Goal: Information Seeking & Learning: Learn about a topic

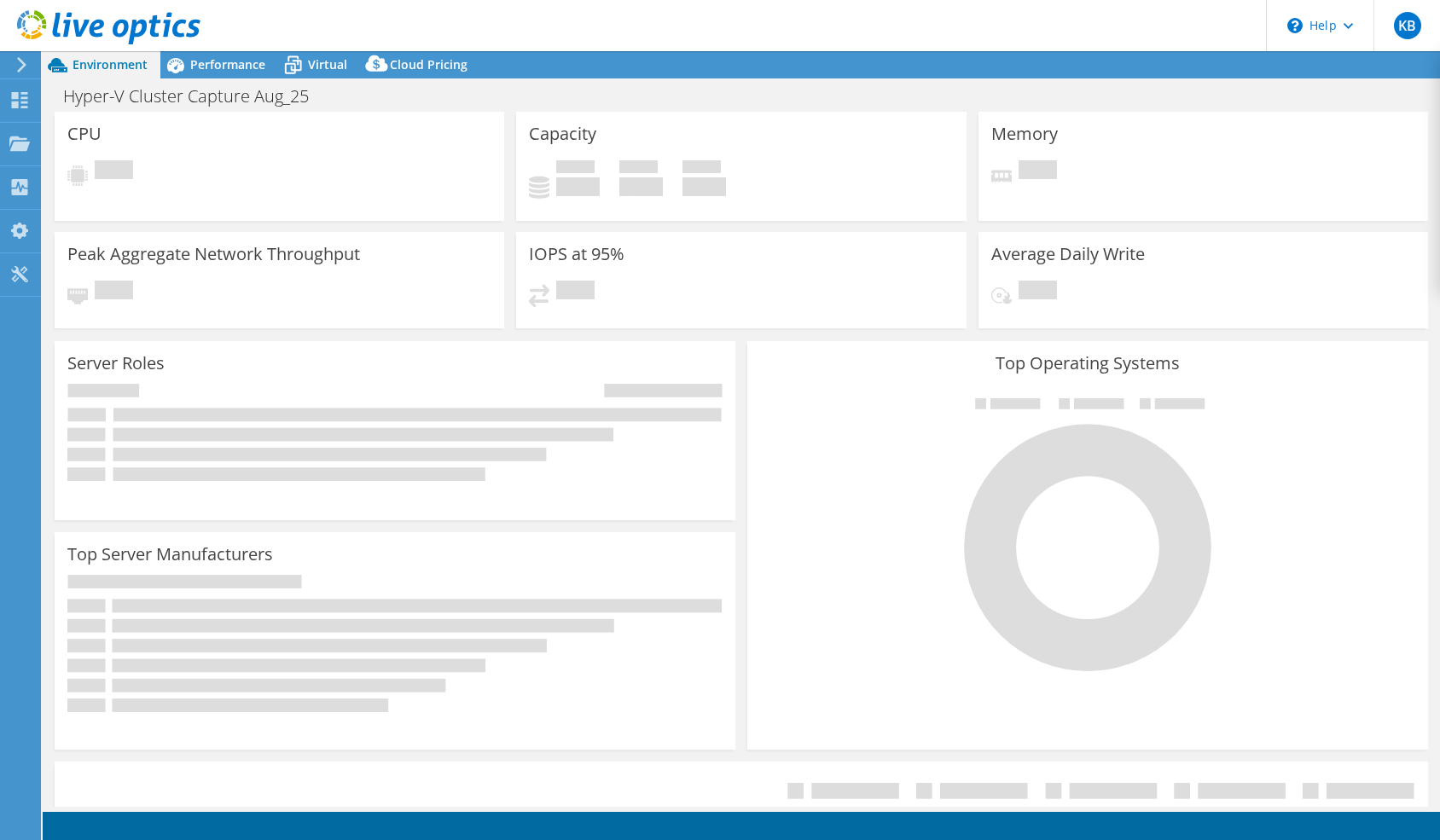
select select "USD"
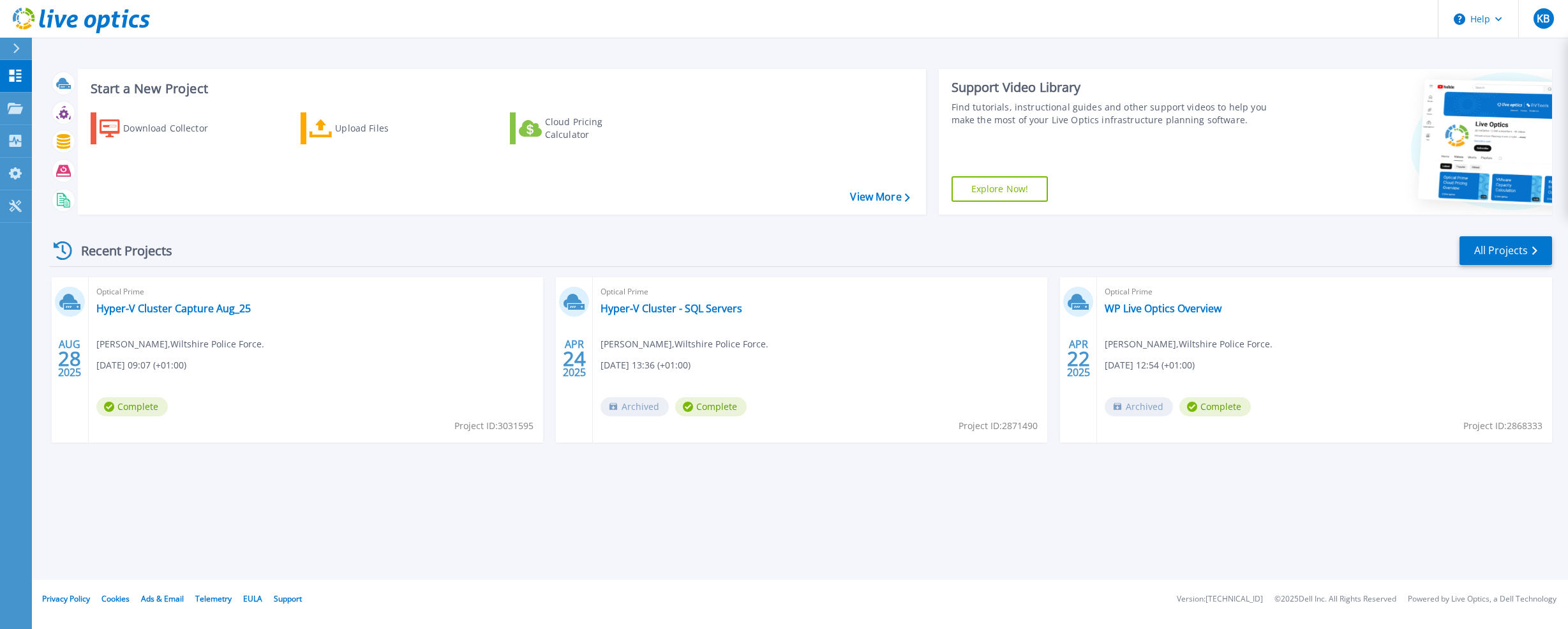
click at [13, 45] on icon at bounding box center [16, 49] width 7 height 11
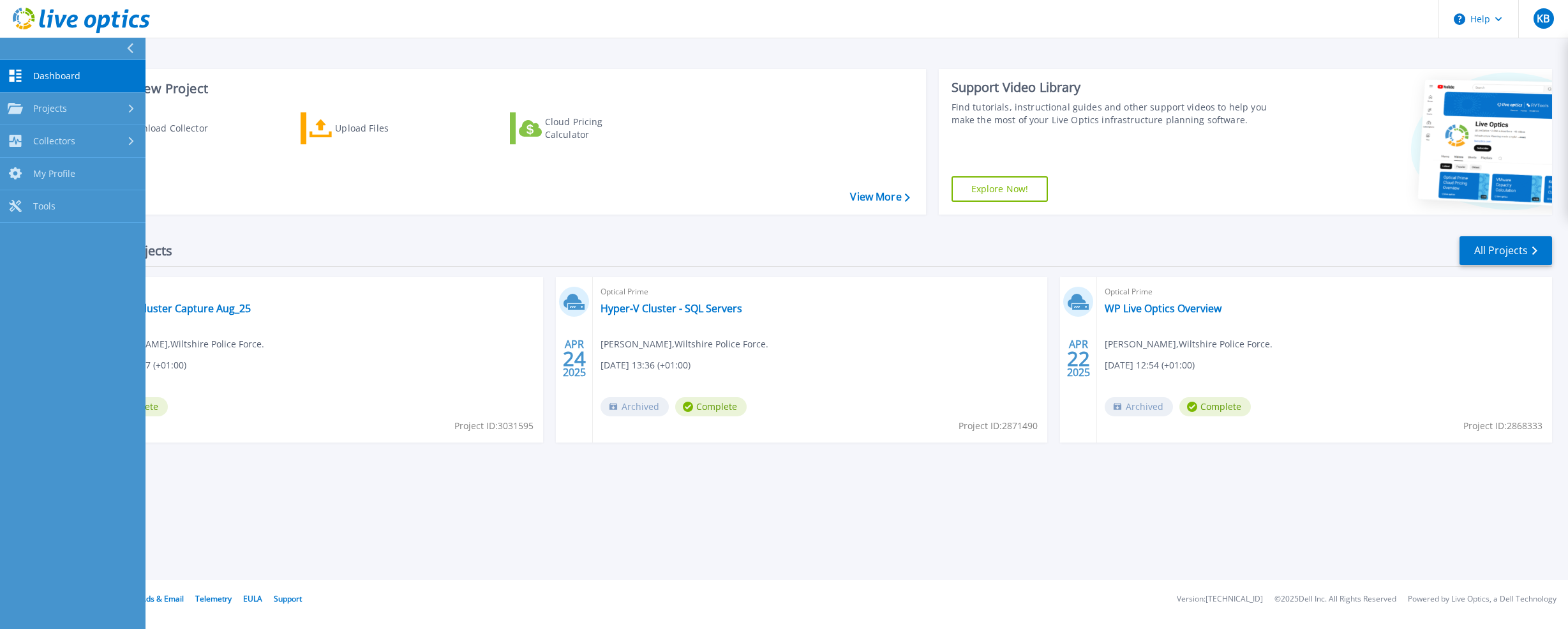
click at [26, 73] on link "Dashboard Dashboard" at bounding box center [73, 76] width 146 height 32
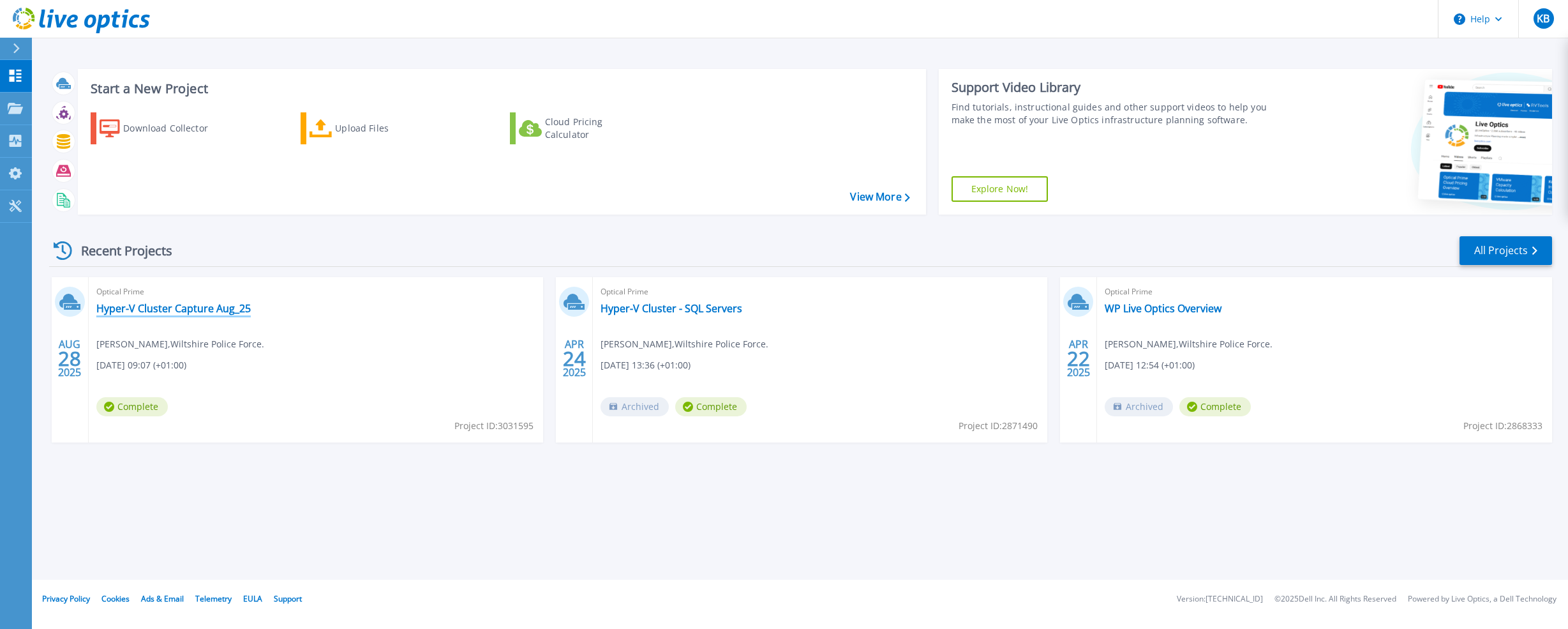
click at [162, 311] on link "Hyper-V Cluster Capture Aug_25" at bounding box center [173, 309] width 154 height 13
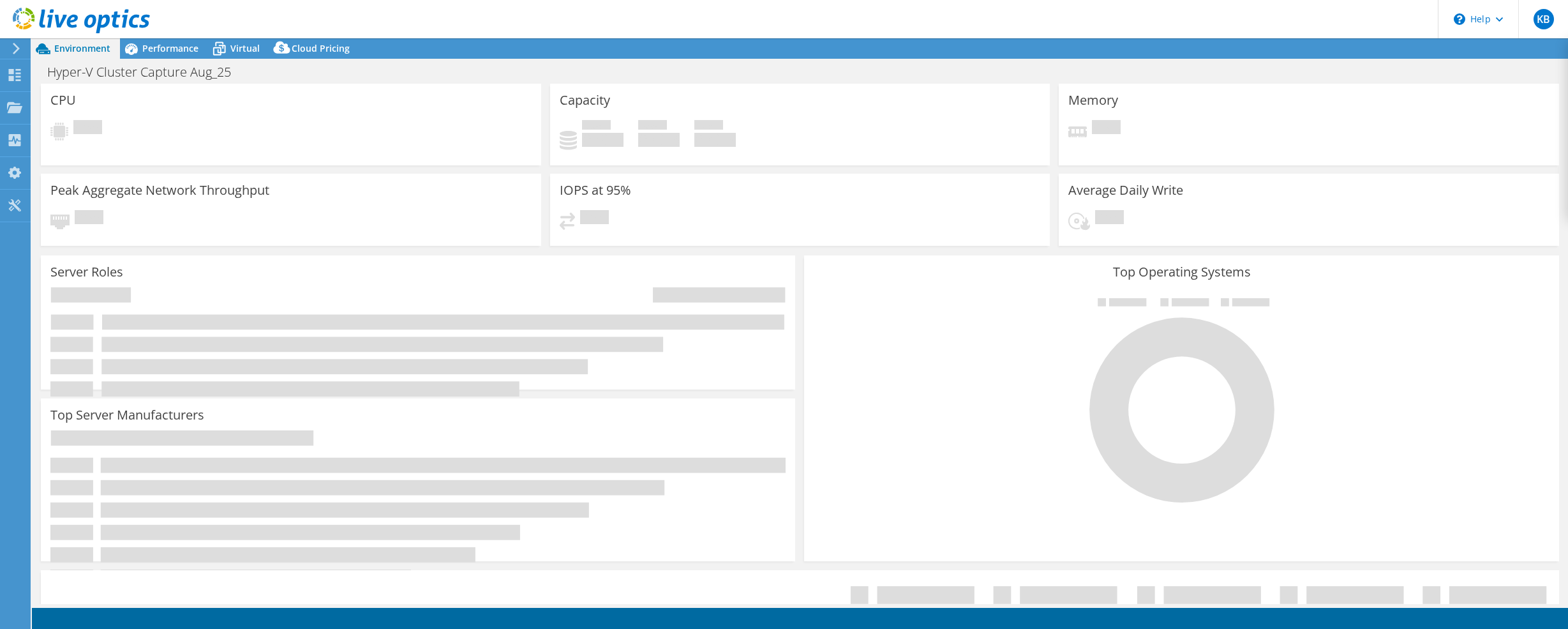
select select "USD"
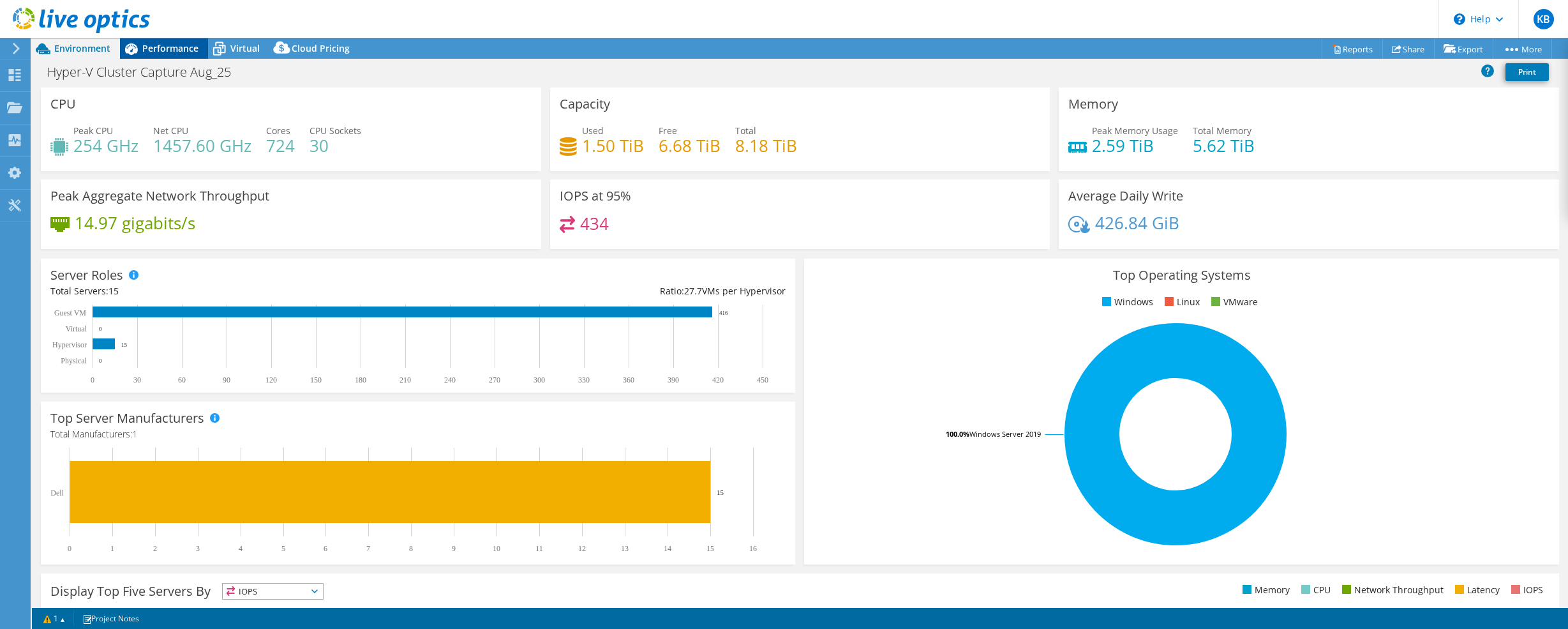
click at [165, 39] on div "Performance" at bounding box center [163, 48] width 88 height 20
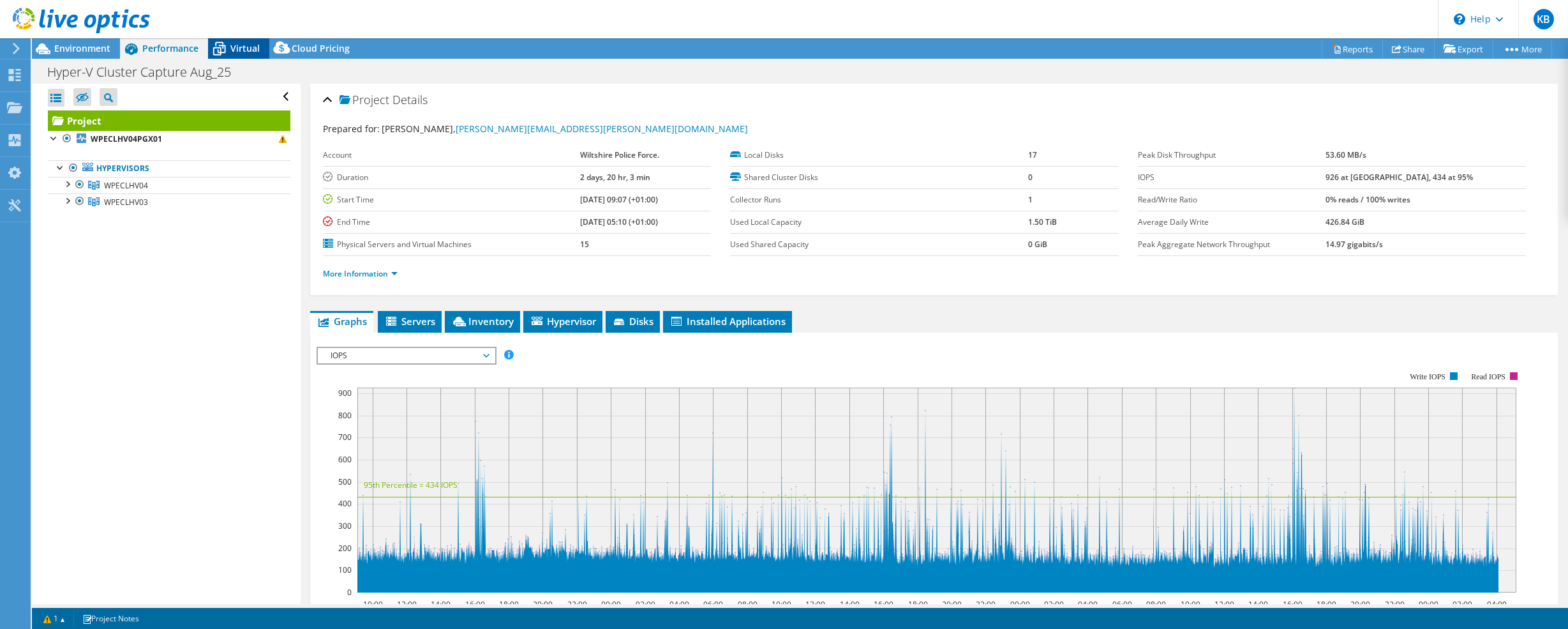
click at [257, 44] on span "Virtual" at bounding box center [245, 48] width 30 height 12
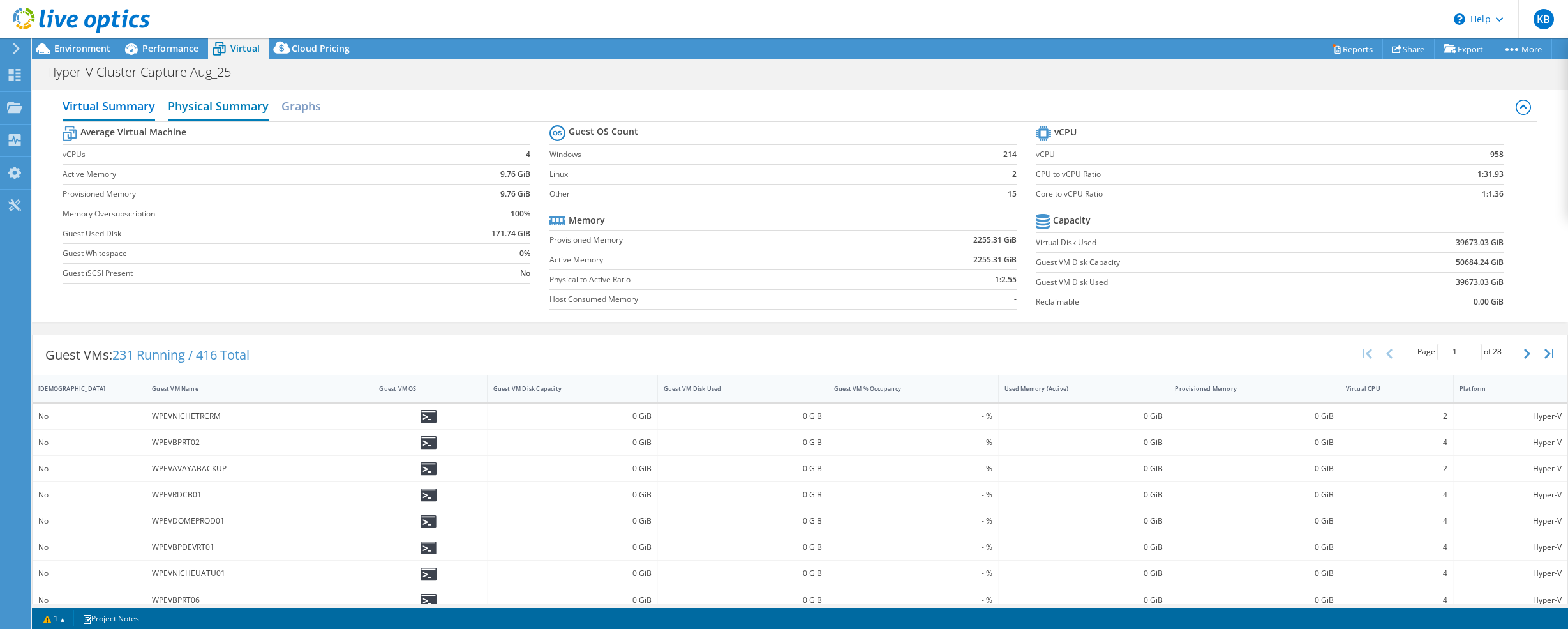
click at [247, 111] on h2 "Physical Summary" at bounding box center [218, 107] width 101 height 28
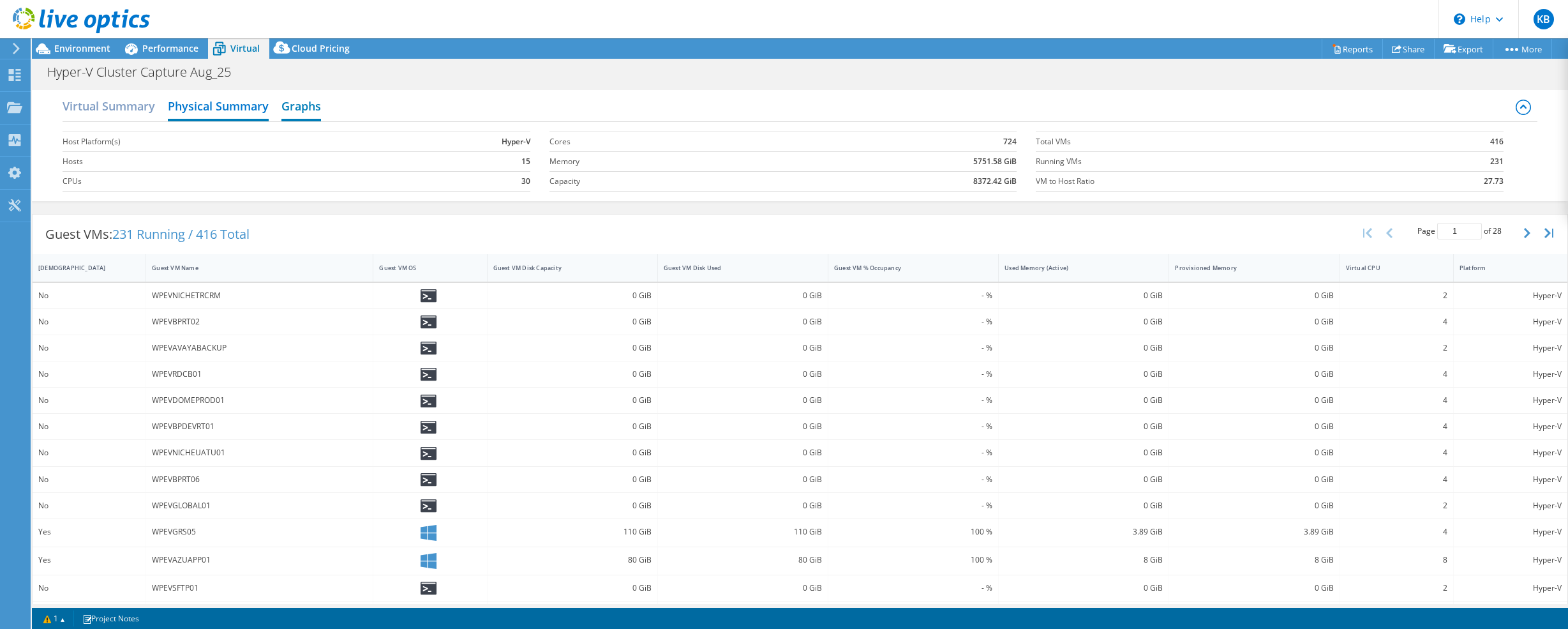
click at [301, 108] on h2 "Graphs" at bounding box center [301, 107] width 39 height 28
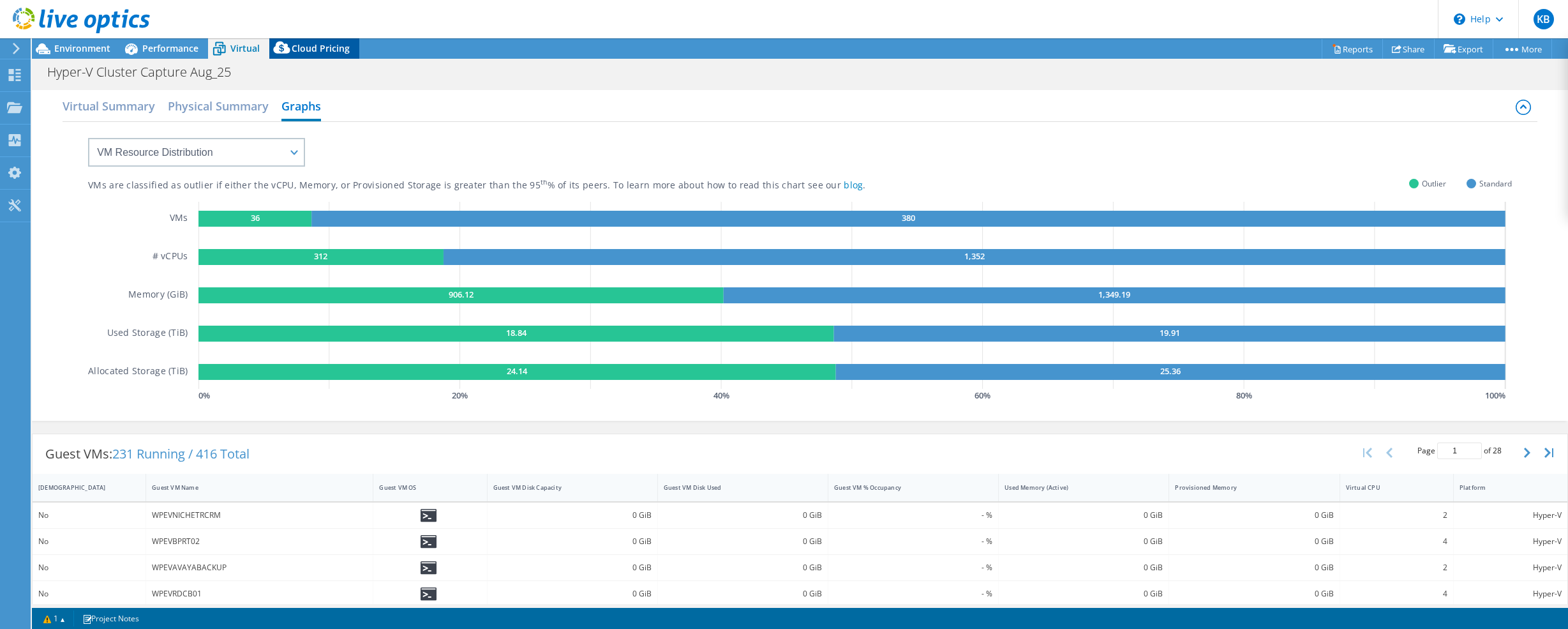
click at [312, 49] on span "Cloud Pricing" at bounding box center [320, 48] width 58 height 12
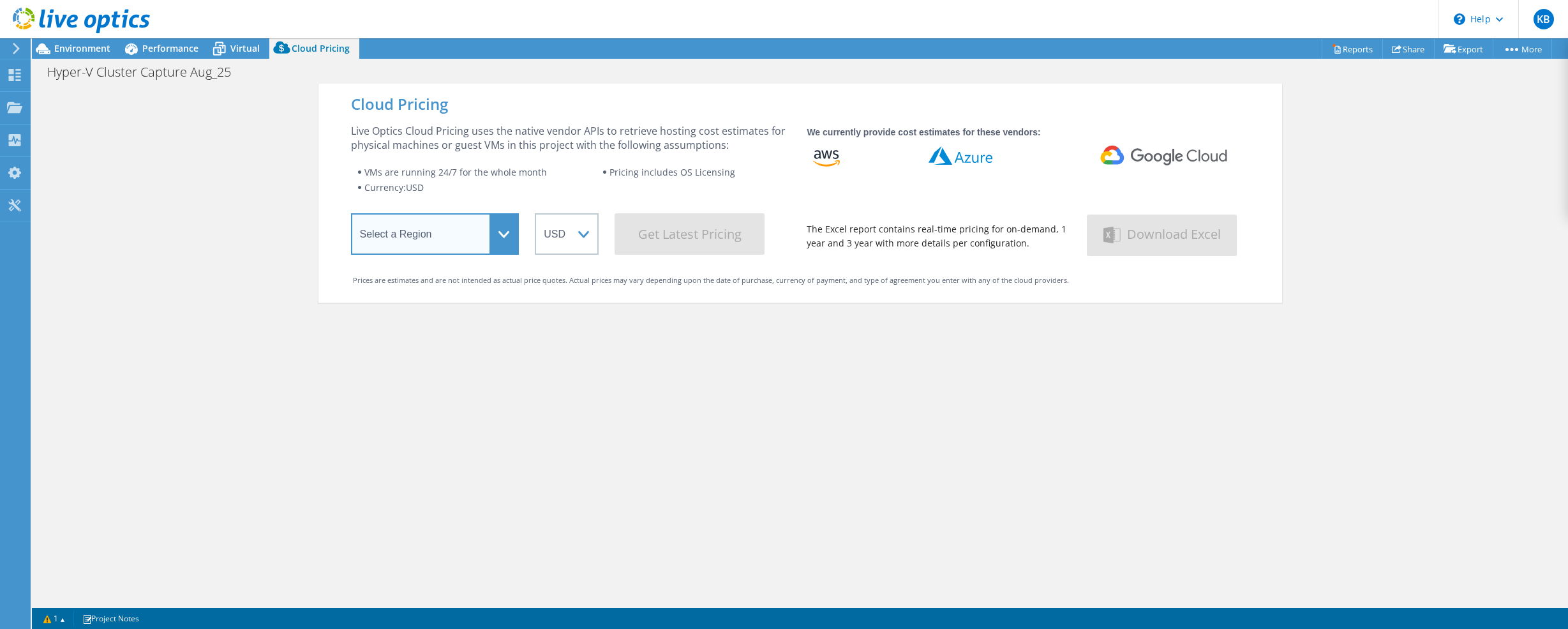
click at [433, 236] on select "Select a Region Asia Pacific (Hong Kong) Asia Pacific (Mumbai) Asia Pacific (Se…" at bounding box center [435, 234] width 168 height 42
select select "EULondon"
click at [351, 216] on select "Select a Region Asia Pacific (Hong Kong) Asia Pacific (Mumbai) Asia Pacific (Se…" at bounding box center [435, 234] width 168 height 42
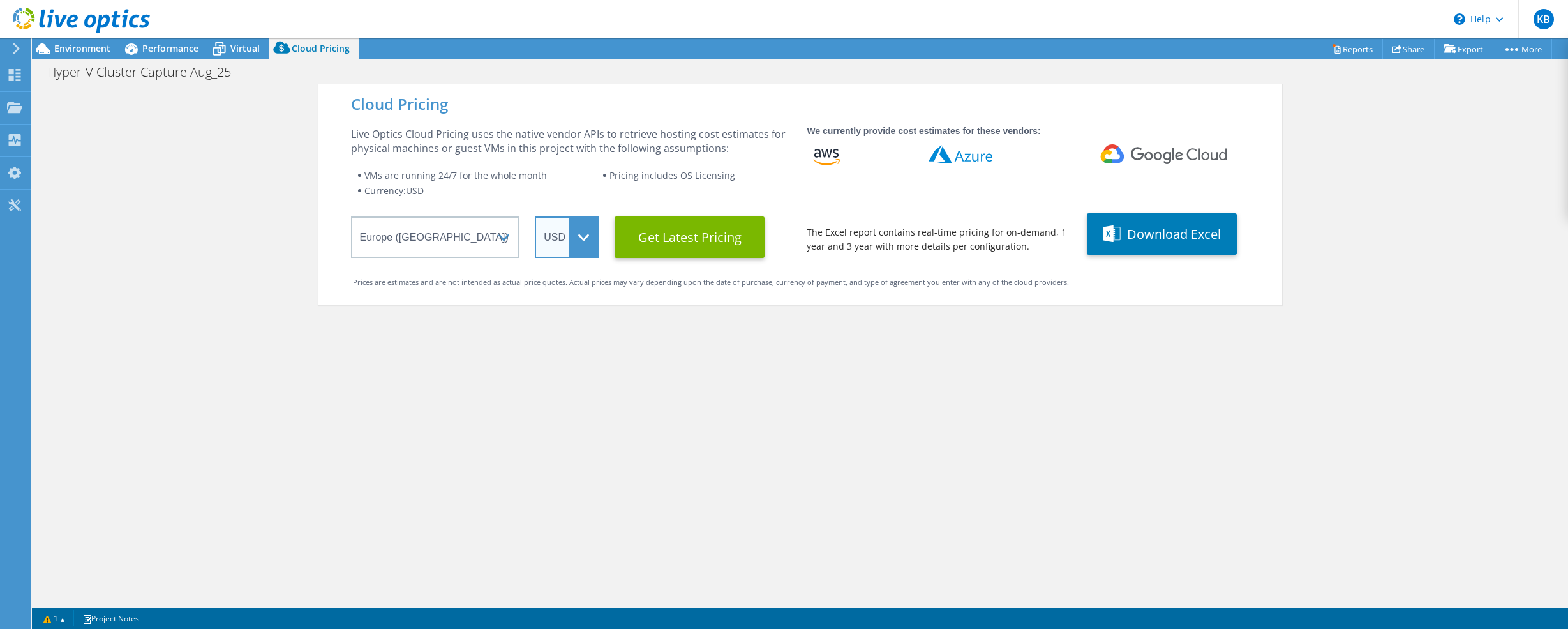
click at [556, 234] on select "ARS AUD BRL CAD CHF CLP CNY DKK EUR GBP HKD HUF INR JPY MXN MYR NOK NZD PEN SEK…" at bounding box center [567, 237] width 64 height 42
click at [535, 216] on select "ARS AUD BRL CAD CHF CLP CNY DKK EUR GBP HKD HUF INR JPY MXN MYR NOK NZD PEN SEK…" at bounding box center [567, 237] width 64 height 42
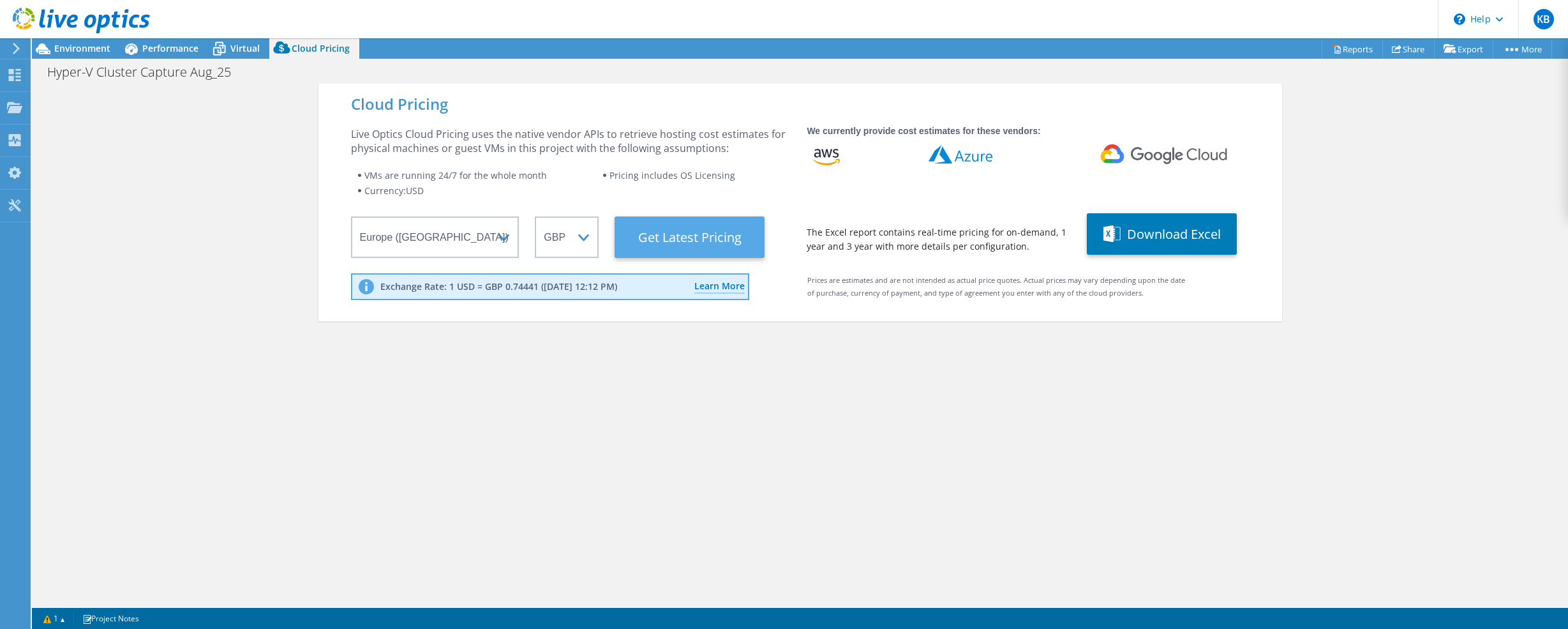
click at [676, 237] on Latest "Get Latest Pricing" at bounding box center [689, 237] width 150 height 42
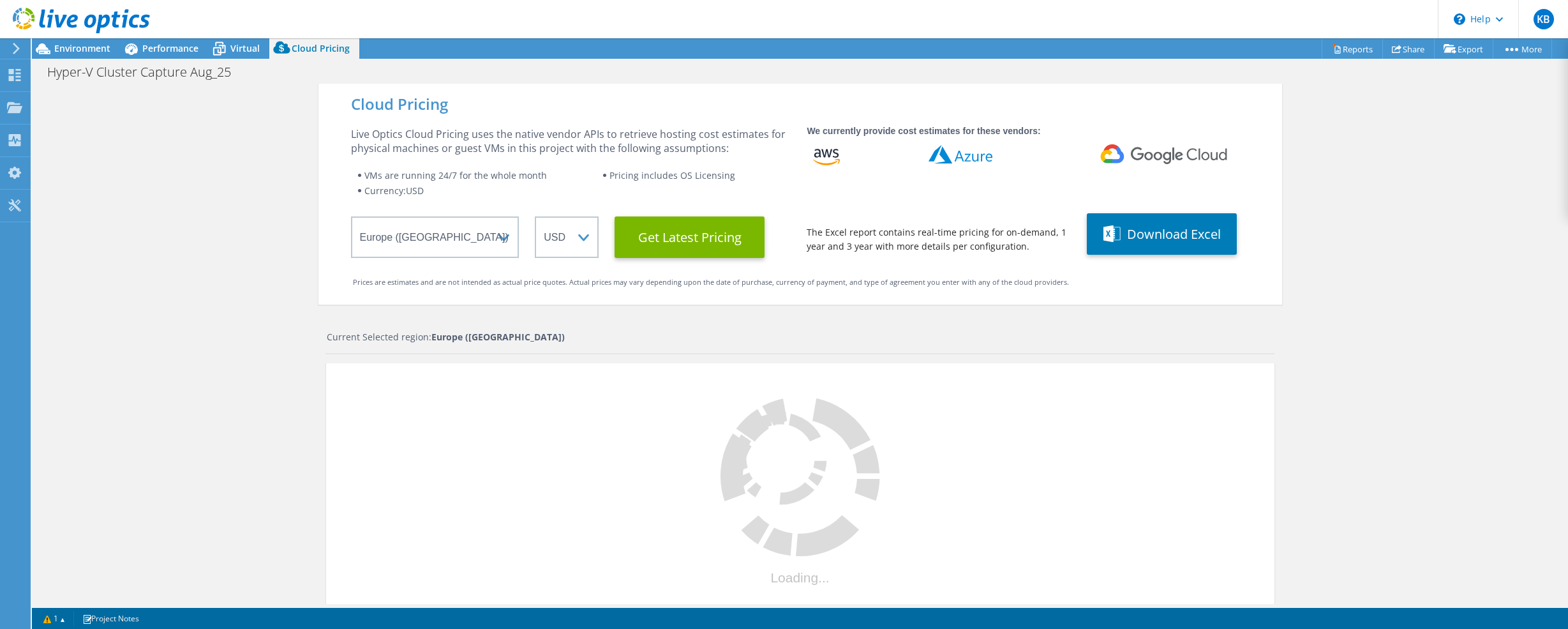
select select "GBP"
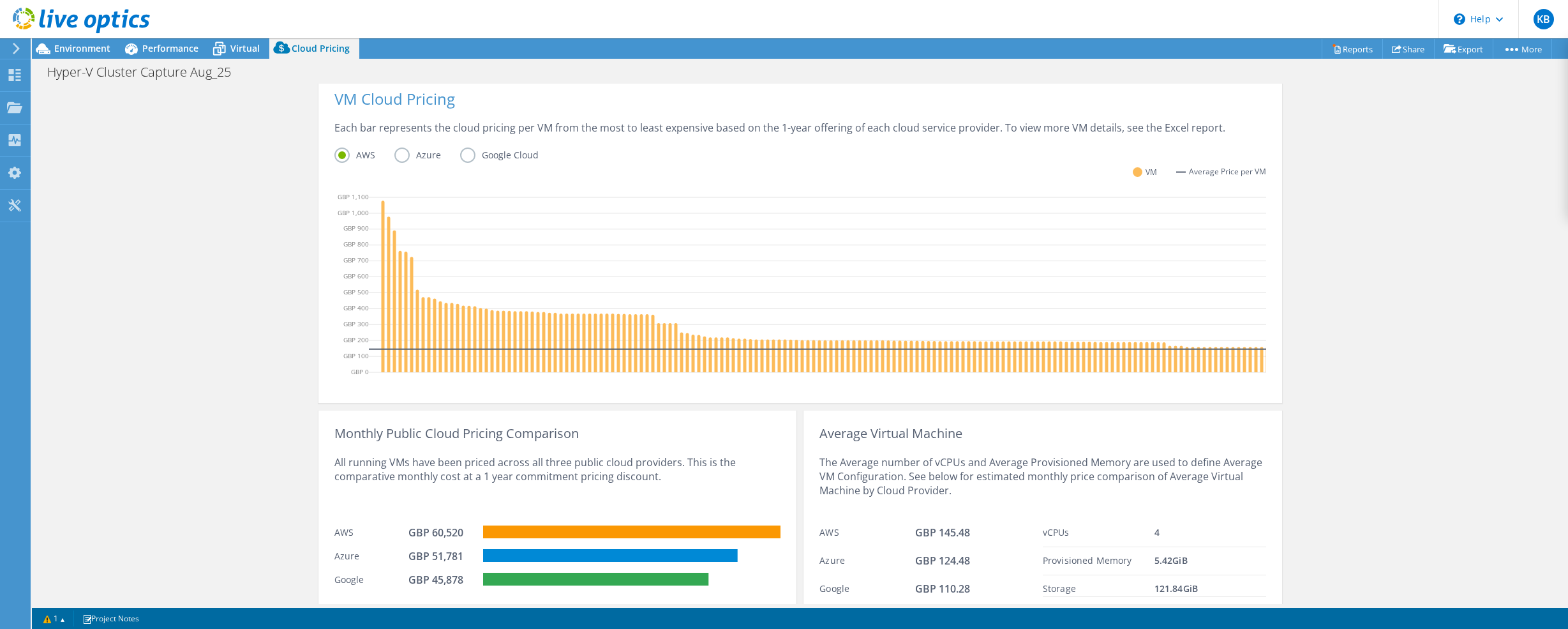
scroll to position [319, 0]
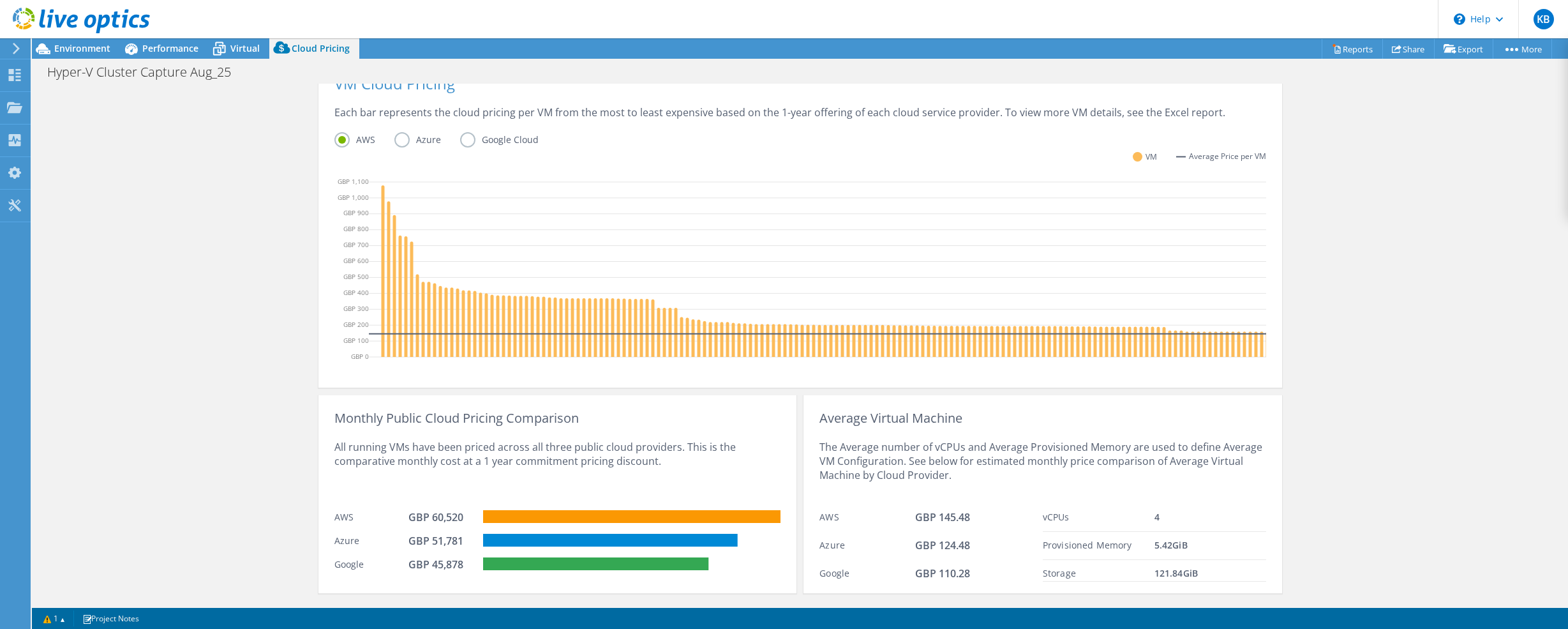
click at [409, 143] on label "Azure" at bounding box center [427, 140] width 65 height 15
click at [0, 0] on input "Azure" at bounding box center [0, 0] width 0 height 0
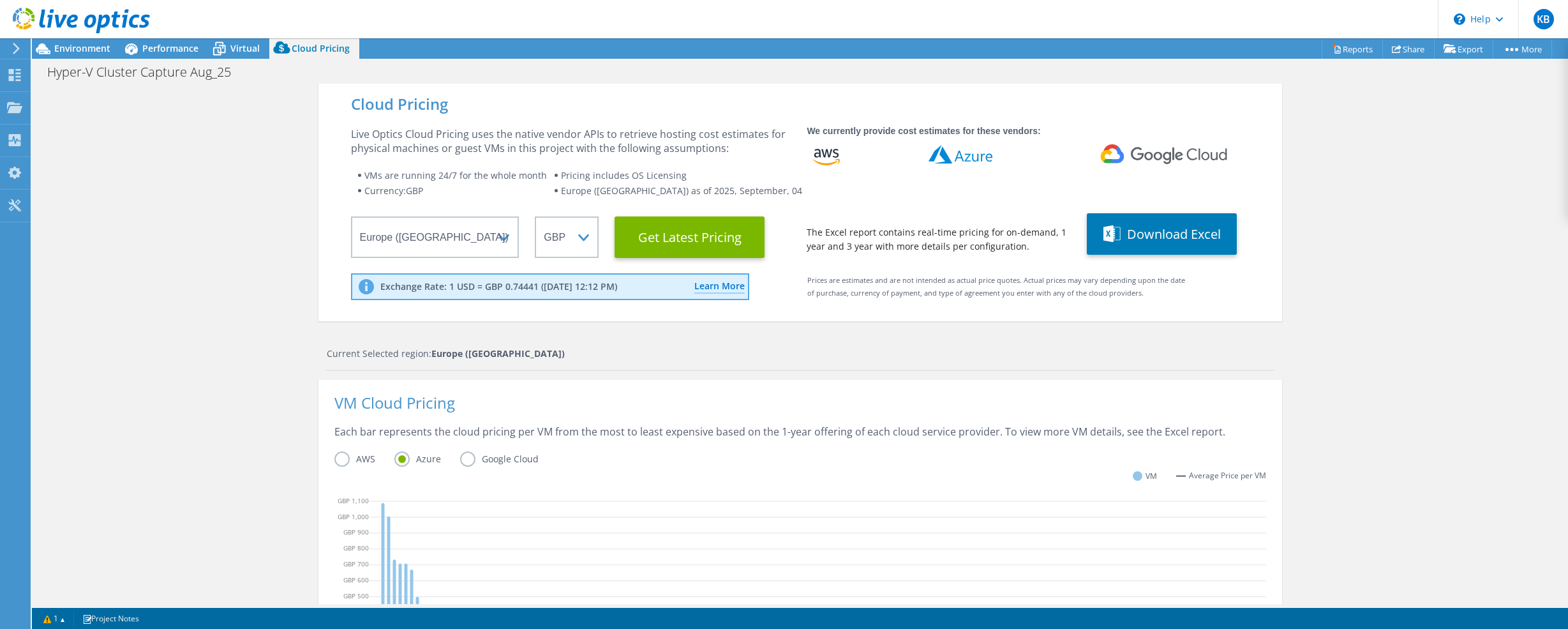
scroll to position [0, 0]
click at [222, 50] on icon at bounding box center [220, 49] width 23 height 23
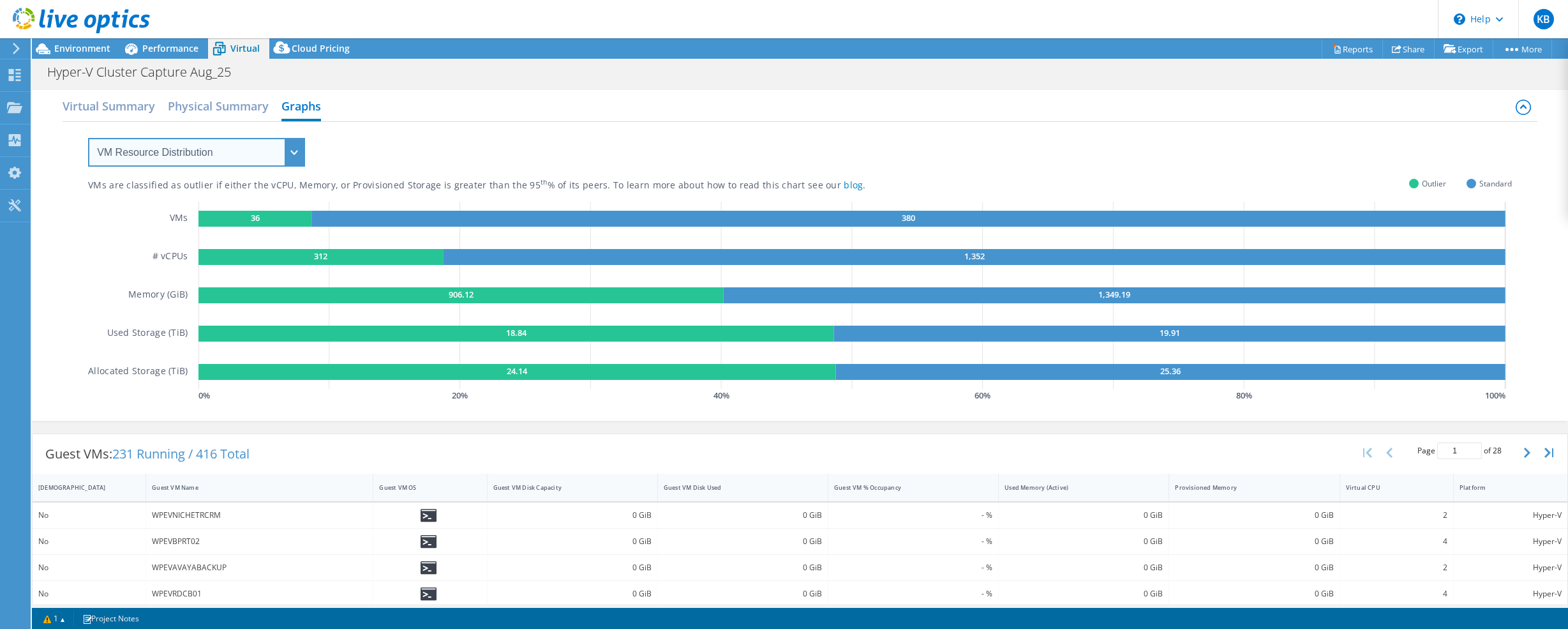
click at [160, 142] on select "VM Resource Distribution Provisioning Contrast Over Provisioning" at bounding box center [196, 152] width 217 height 29
click at [187, 112] on h2 "Physical Summary" at bounding box center [218, 107] width 101 height 28
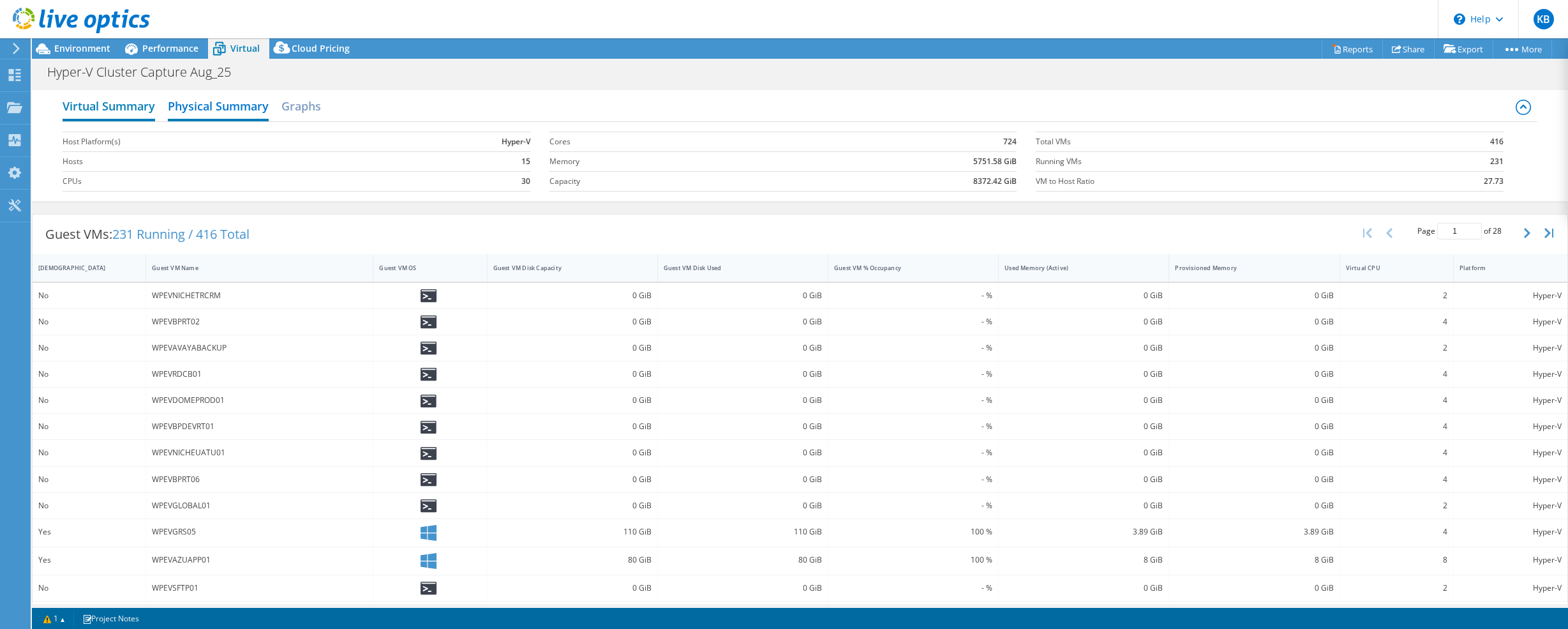
click at [122, 109] on h2 "Virtual Summary" at bounding box center [108, 107] width 92 height 28
